Goal: Task Accomplishment & Management: Manage account settings

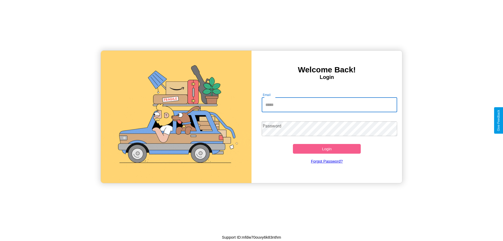
click at [329, 105] on input "Email" at bounding box center [330, 104] width 136 height 15
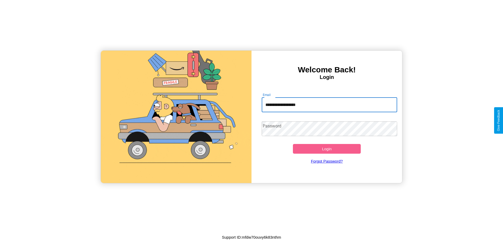
type input "**********"
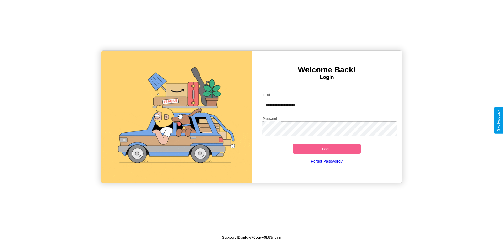
click at [327, 149] on button "Login" at bounding box center [327, 149] width 68 height 10
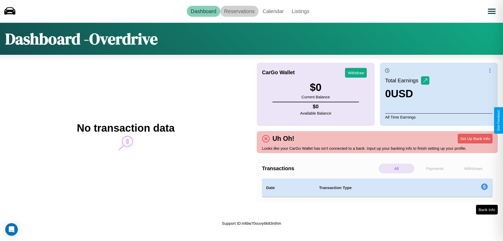
click at [239, 11] on link "Reservations" at bounding box center [239, 11] width 39 height 11
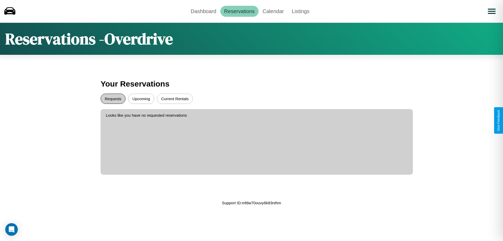
click at [113, 99] on button "Requests" at bounding box center [113, 99] width 25 height 10
click at [175, 99] on button "Current Rentals" at bounding box center [175, 99] width 36 height 10
click at [203, 11] on link "Dashboard" at bounding box center [204, 11] width 34 height 11
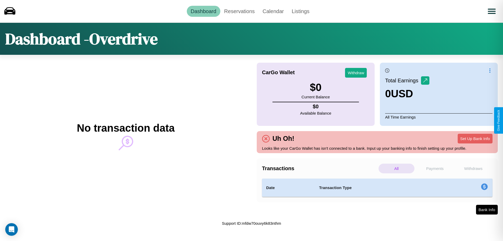
click at [396, 168] on p "All" at bounding box center [397, 169] width 36 height 10
click at [435, 168] on p "Payments" at bounding box center [435, 169] width 36 height 10
click at [473, 168] on p "Withdraws" at bounding box center [473, 169] width 36 height 10
click at [435, 168] on p "Payments" at bounding box center [435, 169] width 36 height 10
